Goal: Information Seeking & Learning: Understand process/instructions

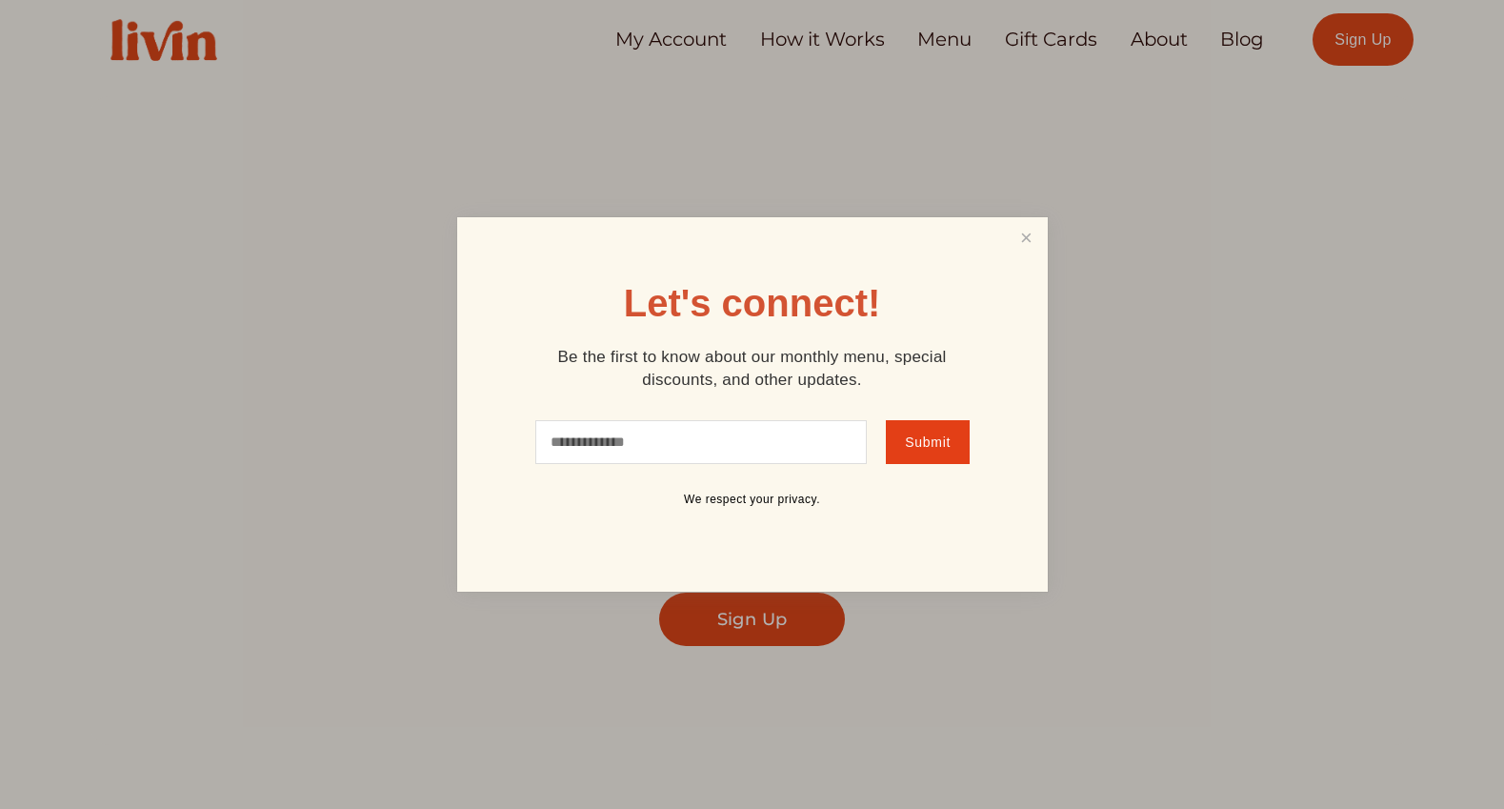
scroll to position [18, 0]
click at [1021, 240] on link "Close" at bounding box center [1026, 237] width 36 height 35
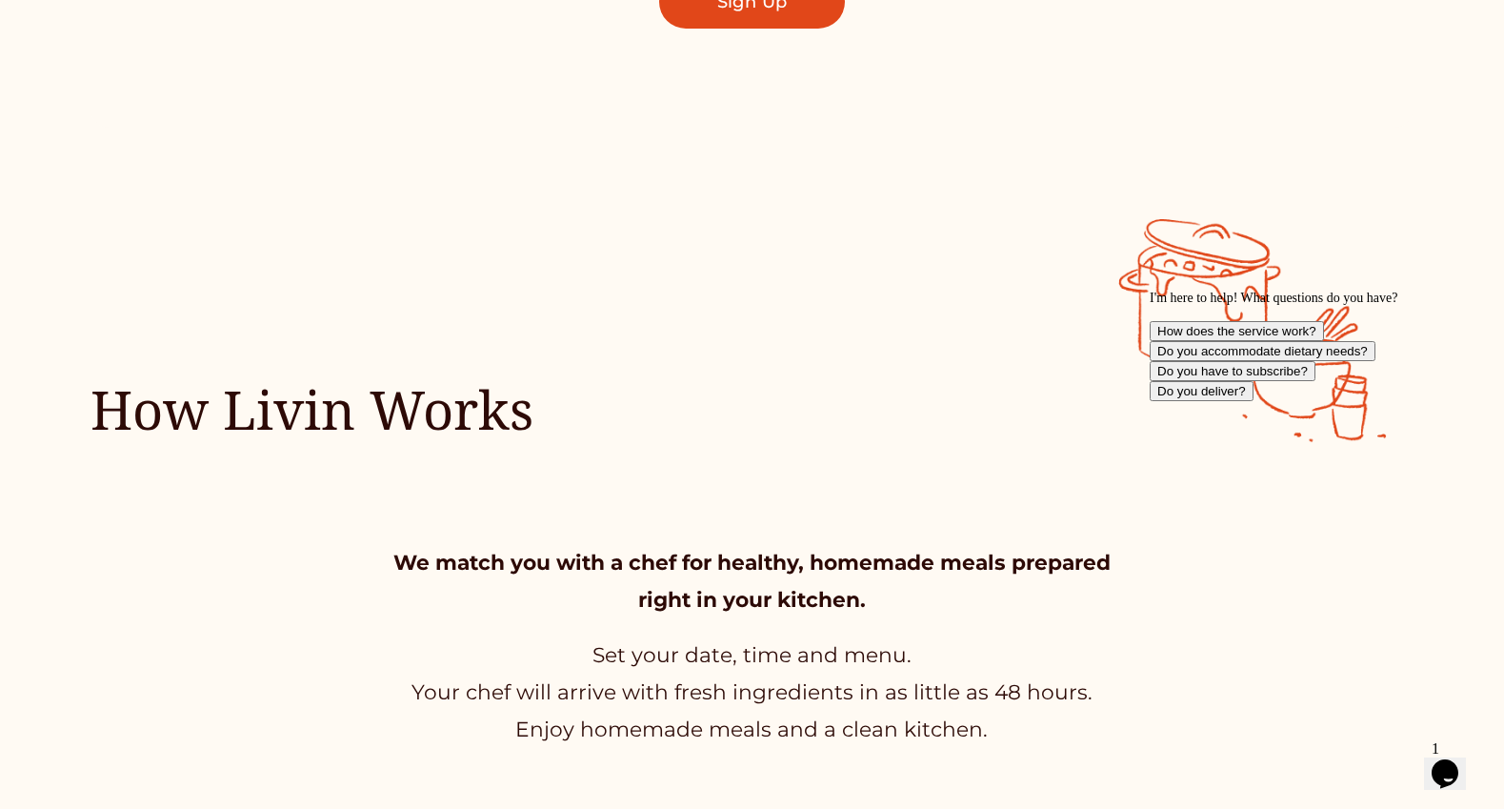
scroll to position [0, 0]
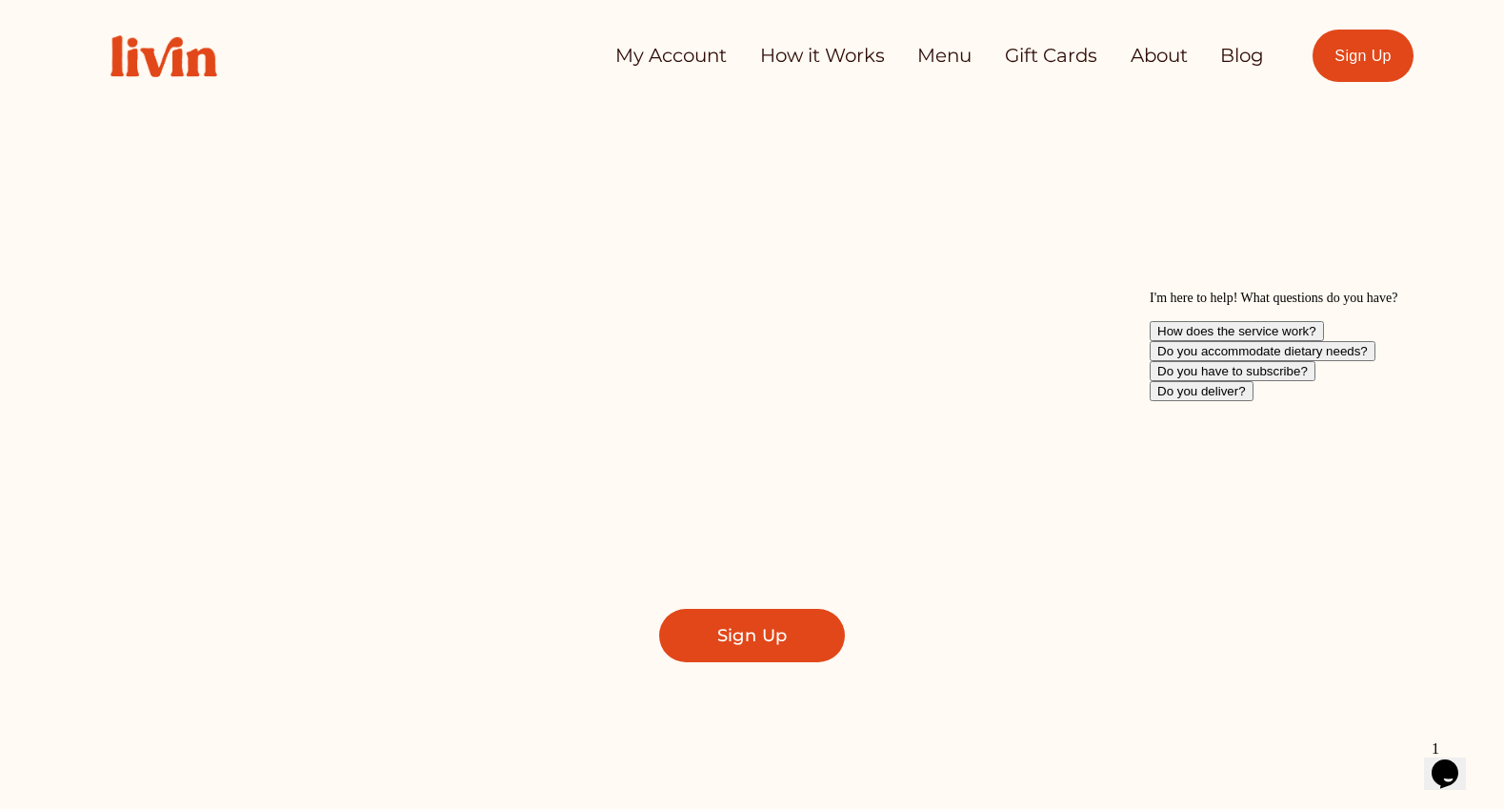
drag, startPoint x: 151, startPoint y: 57, endPoint x: 4, endPoint y: 62, distance: 147.7
click at [0, 0] on div "Skip to Content My Account How it Works Menu Gift Cards About" at bounding box center [752, 56] width 1504 height 112
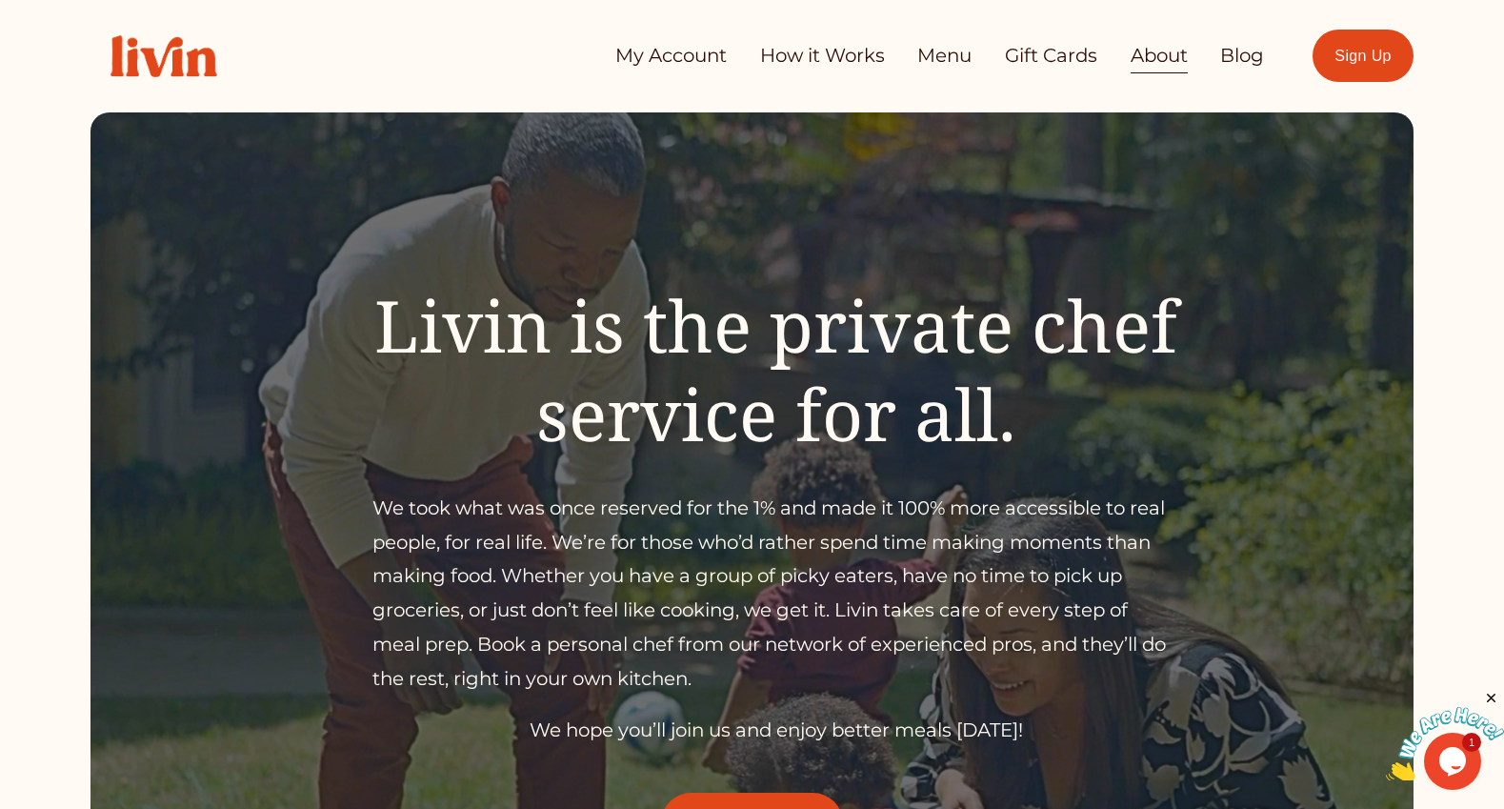
click at [838, 58] on link "How it Works" at bounding box center [822, 56] width 125 height 38
